Goal: Transaction & Acquisition: Book appointment/travel/reservation

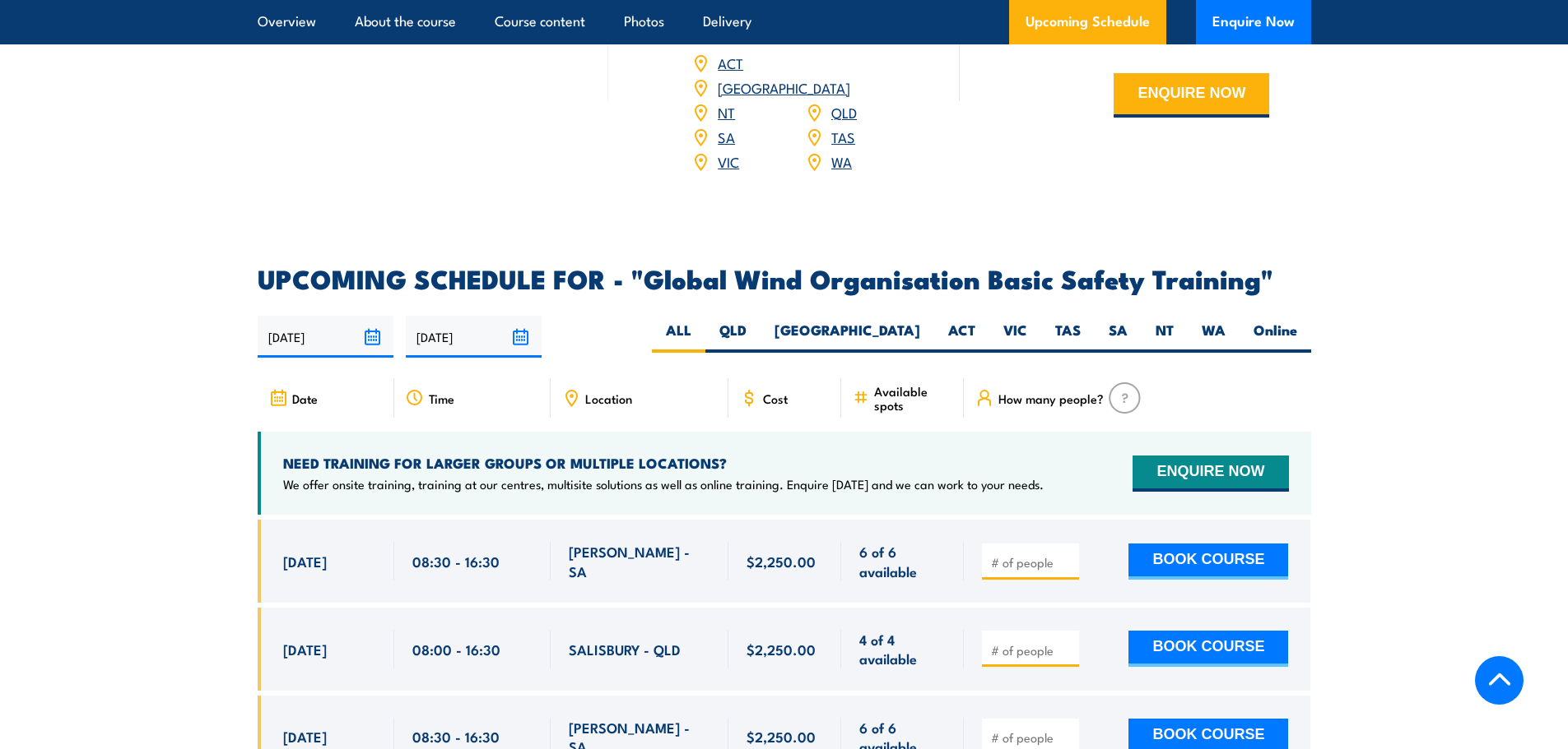
scroll to position [2467, 0]
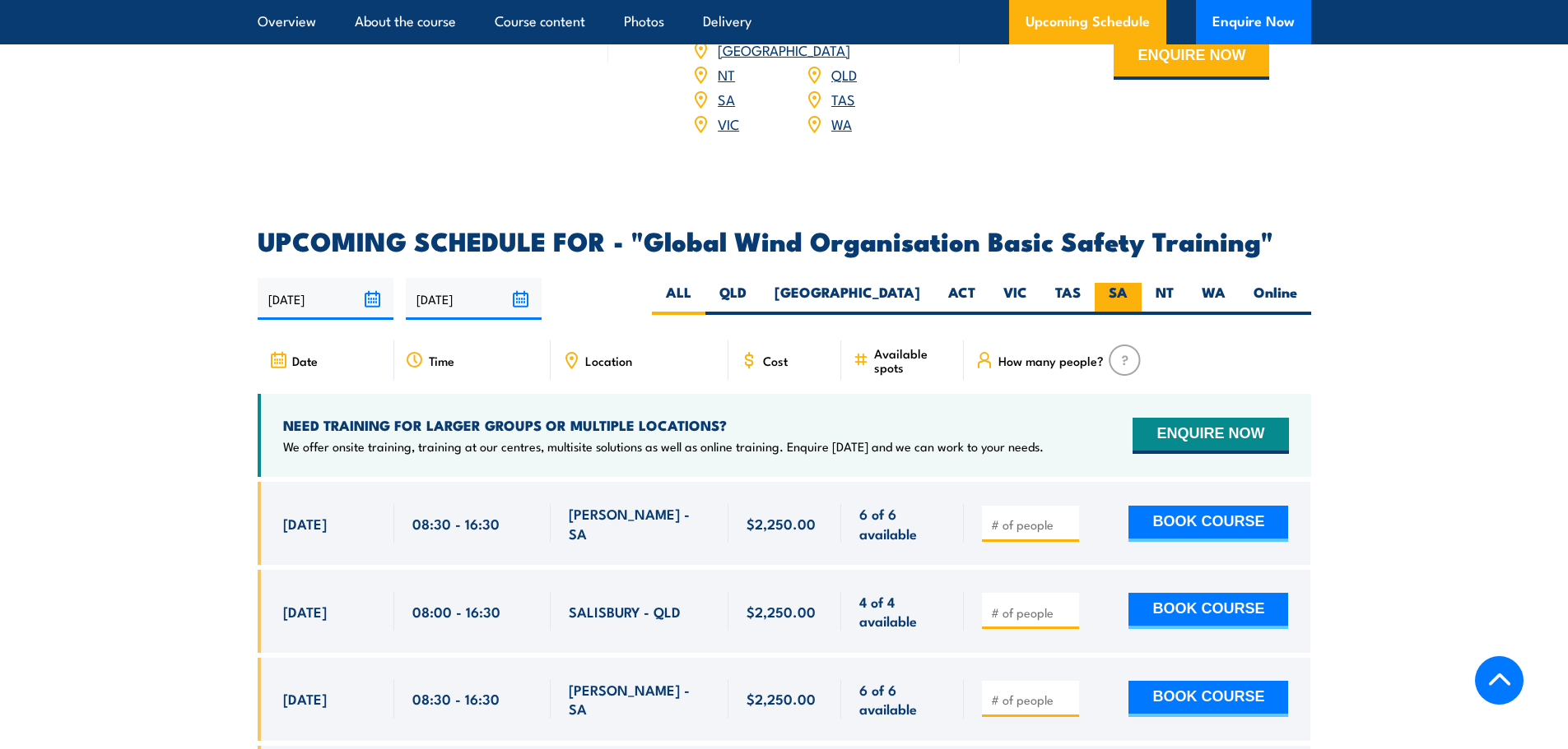
click at [1111, 283] on label "SA" at bounding box center [1118, 299] width 47 height 32
click at [1128, 283] on input "SA" at bounding box center [1133, 288] width 11 height 11
radio input "true"
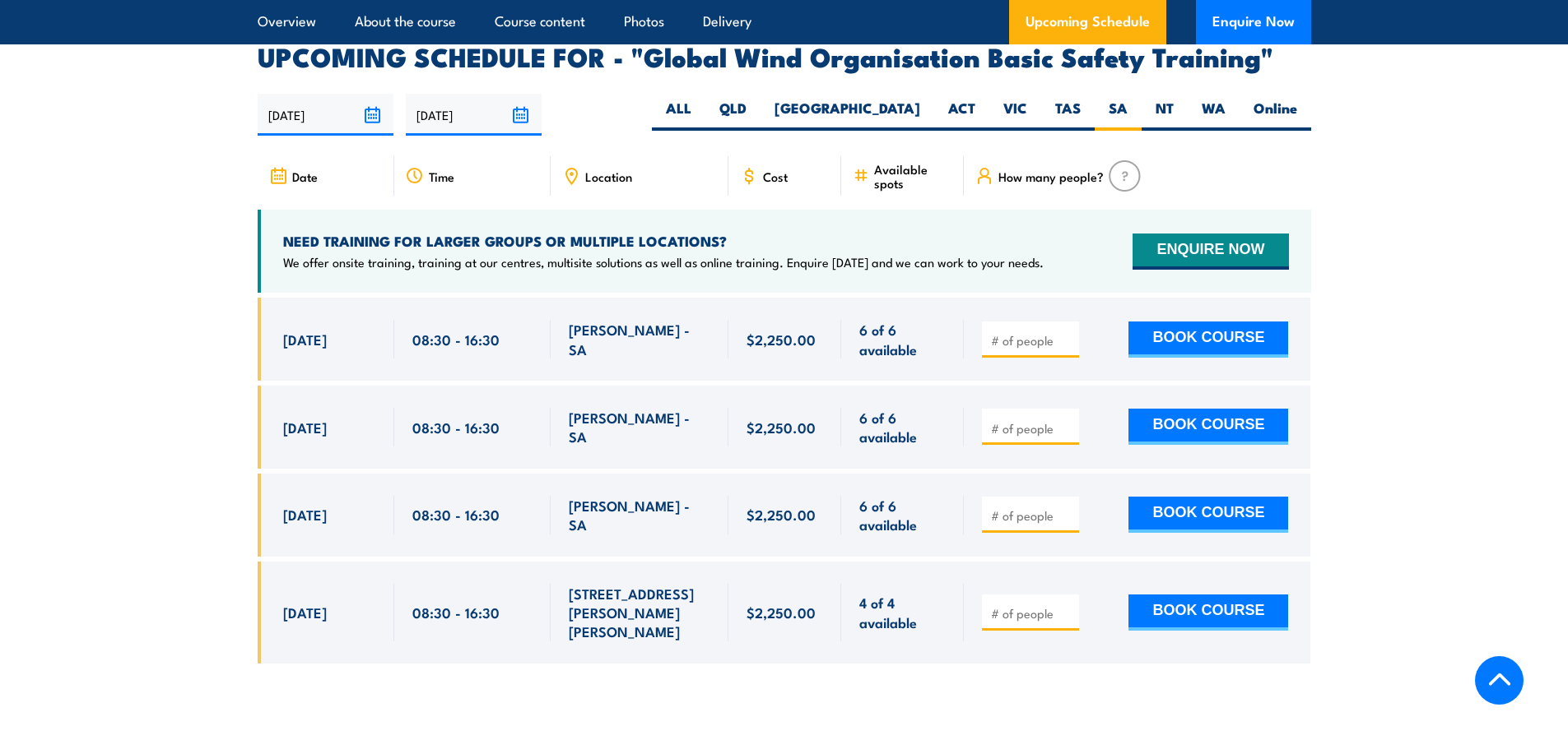
scroll to position [2623, 0]
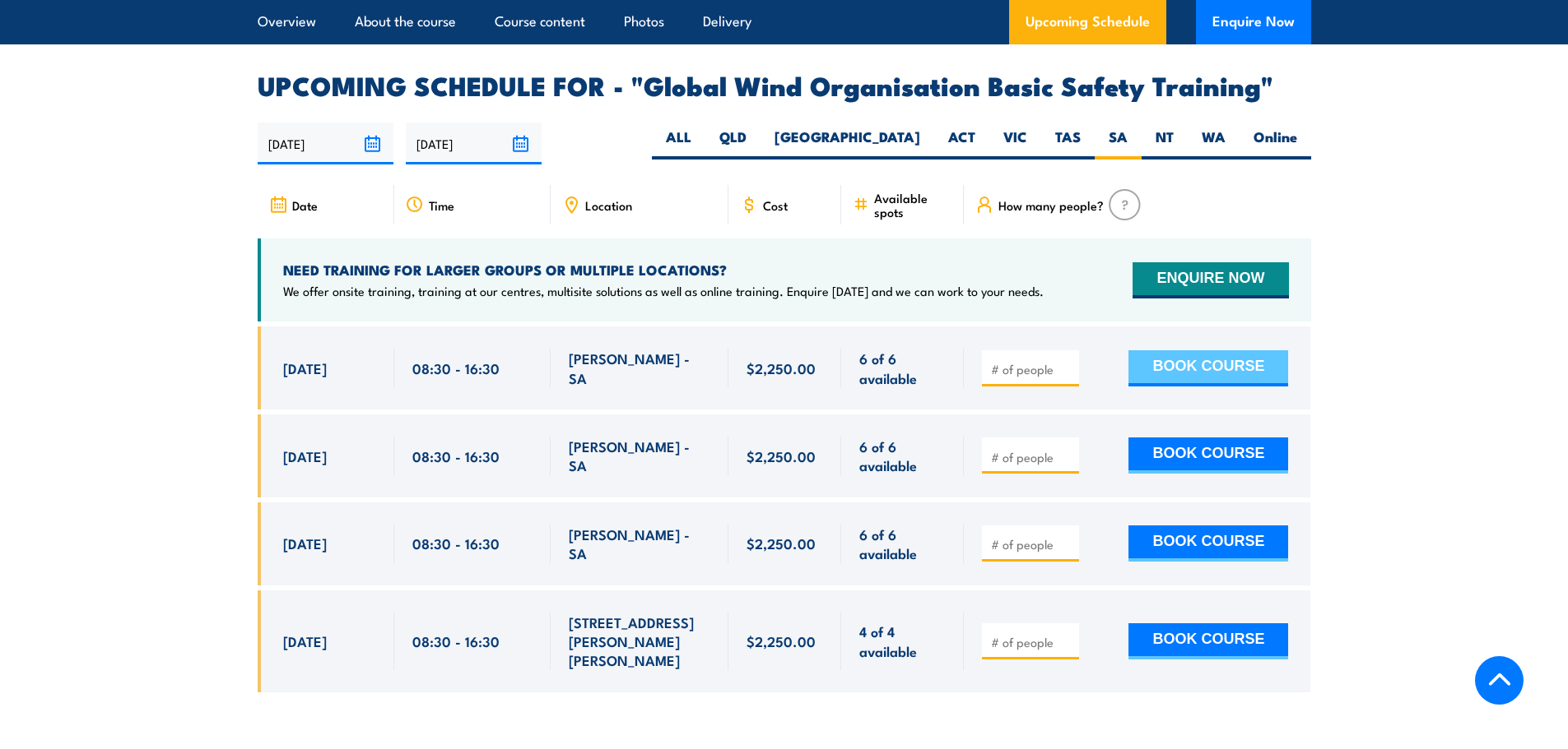
click at [1198, 350] on button "BOOK COURSE" at bounding box center [1208, 368] width 160 height 36
type input "1"
click at [1067, 361] on input "1" at bounding box center [1032, 369] width 83 height 17
click at [1187, 350] on button "BOOK COURSE" at bounding box center [1208, 368] width 160 height 36
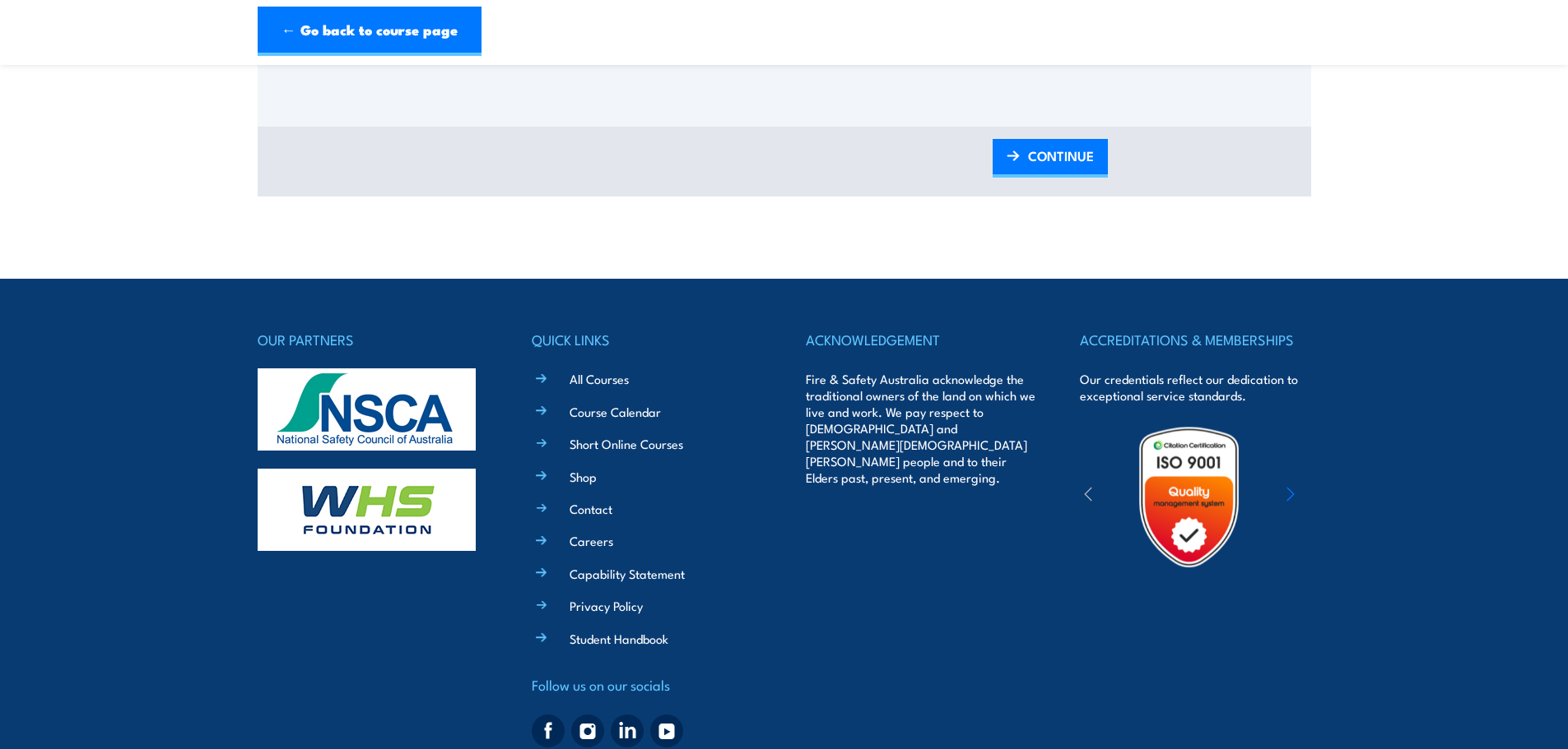
scroll to position [1728, 0]
